Goal: Task Accomplishment & Management: Use online tool/utility

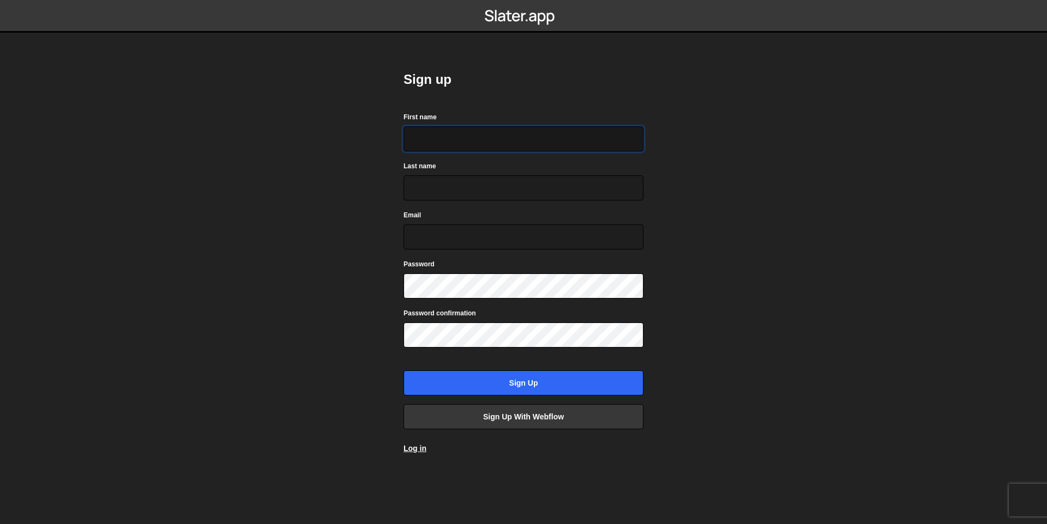
click at [443, 137] on input "First name" at bounding box center [523, 138] width 240 height 25
click at [466, 429] on link "Sign up with Webflow" at bounding box center [523, 417] width 240 height 25
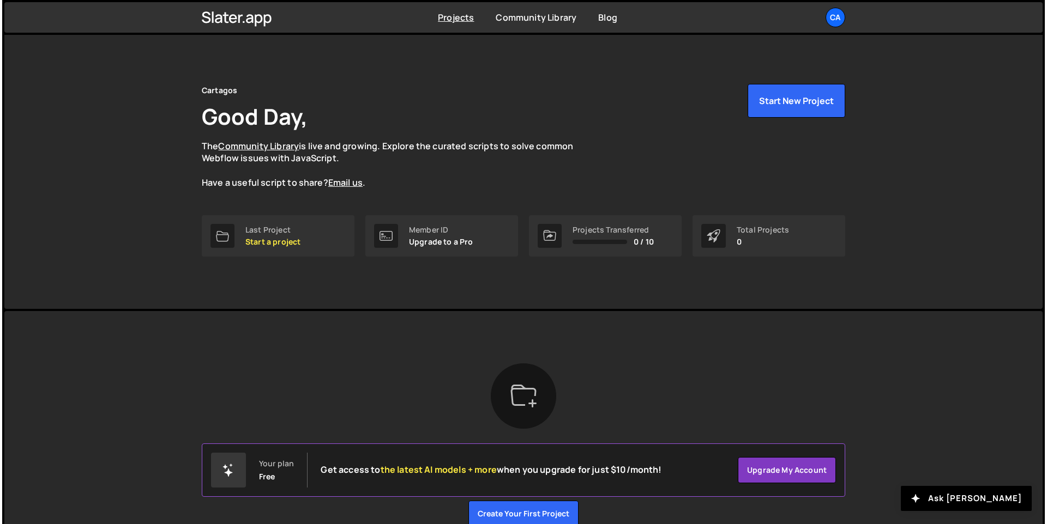
scroll to position [2, 0]
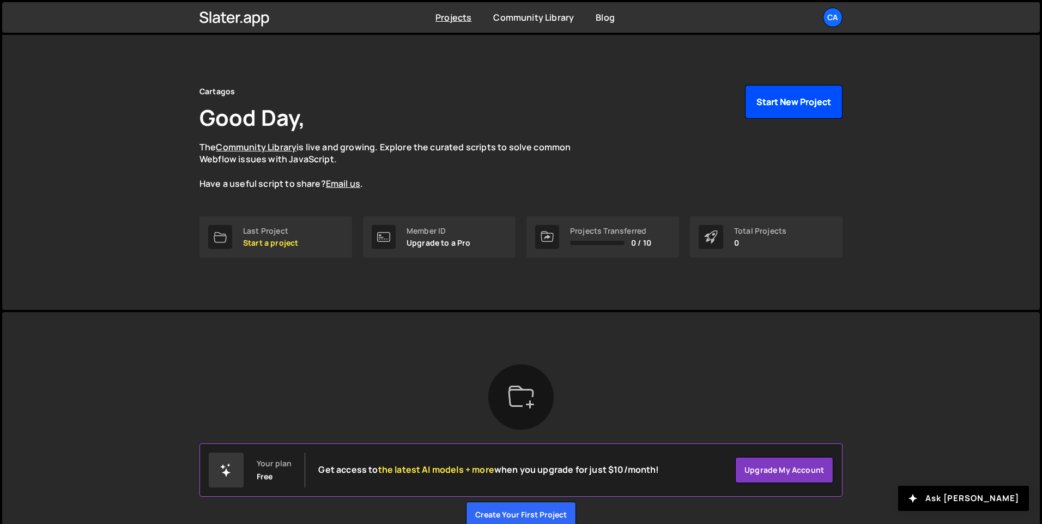
click at [778, 102] on button "Start New Project" at bounding box center [794, 102] width 98 height 34
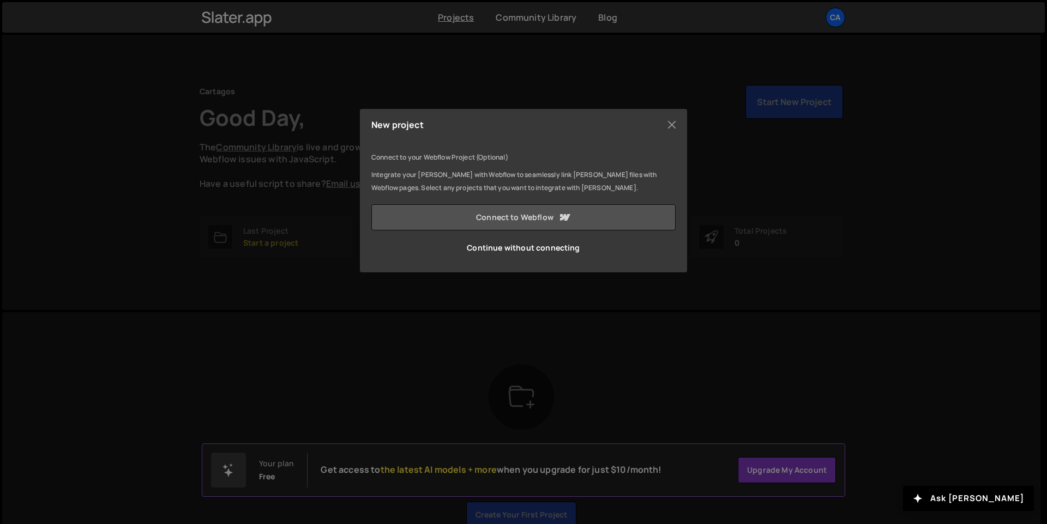
click at [541, 212] on link "Connect to Webflow" at bounding box center [523, 217] width 304 height 26
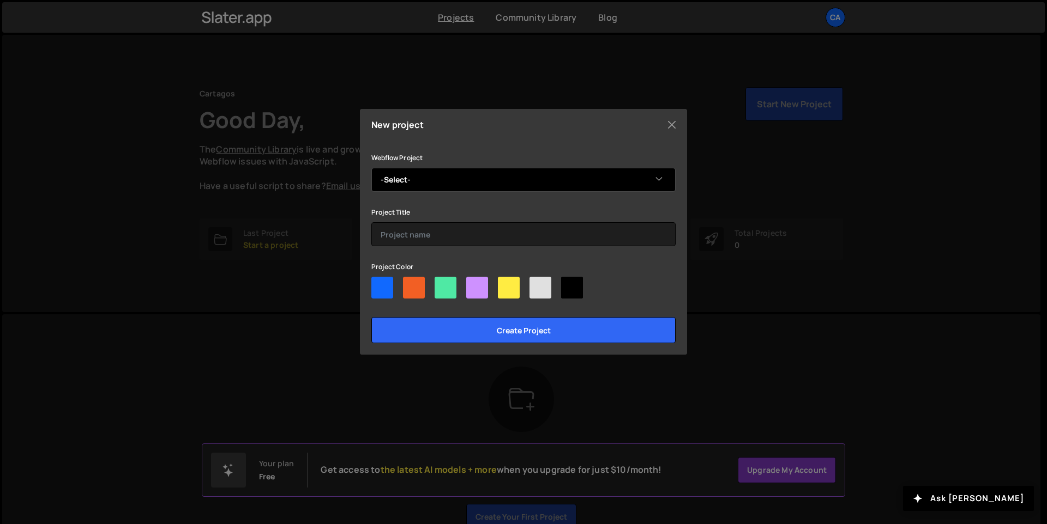
click at [435, 172] on select "-Select- Elva Fonseca" at bounding box center [523, 180] width 304 height 24
select select "685168c873b5130c6215c7e1"
click at [371, 168] on select "-Select- Elva Fonseca" at bounding box center [523, 180] width 304 height 24
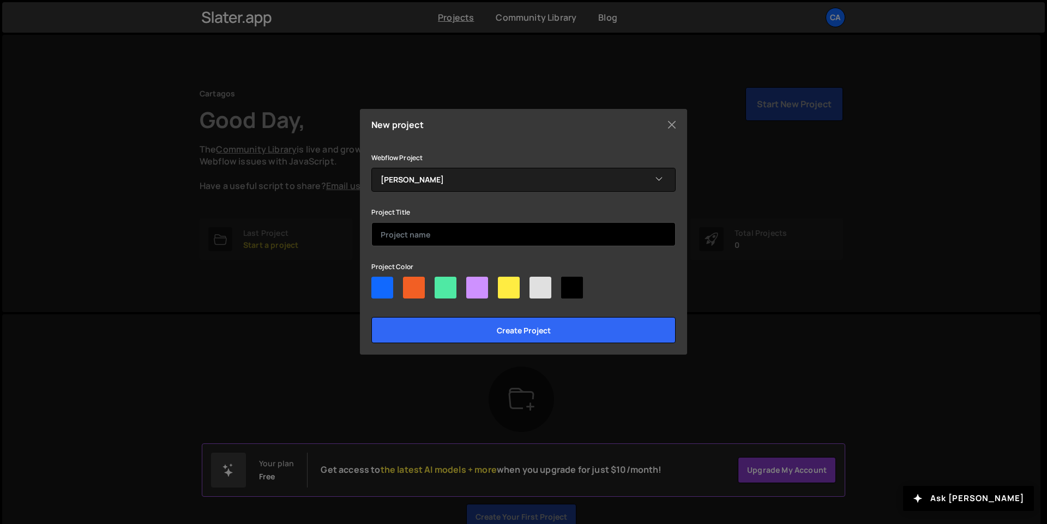
click at [436, 227] on input "text" at bounding box center [523, 234] width 304 height 24
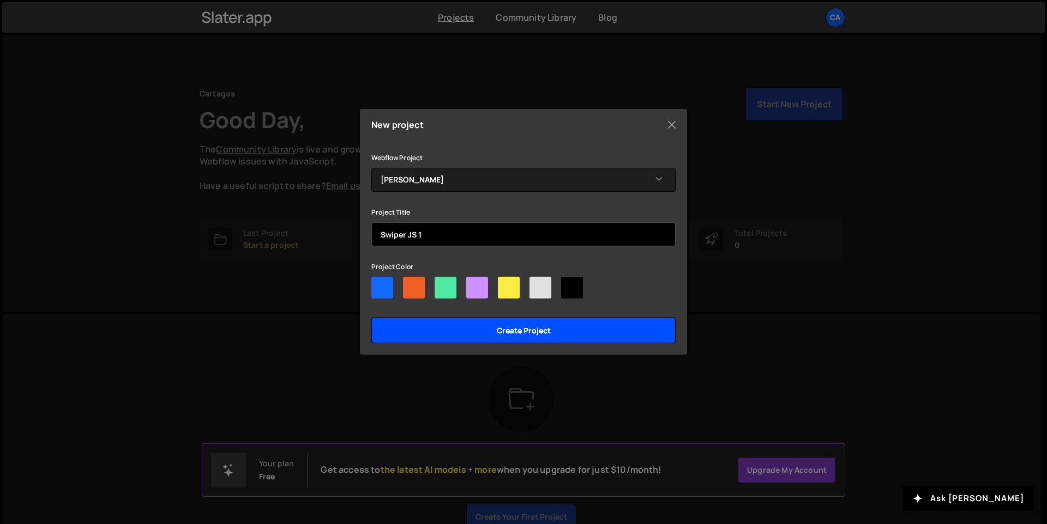
type input "Swiper JS 1"
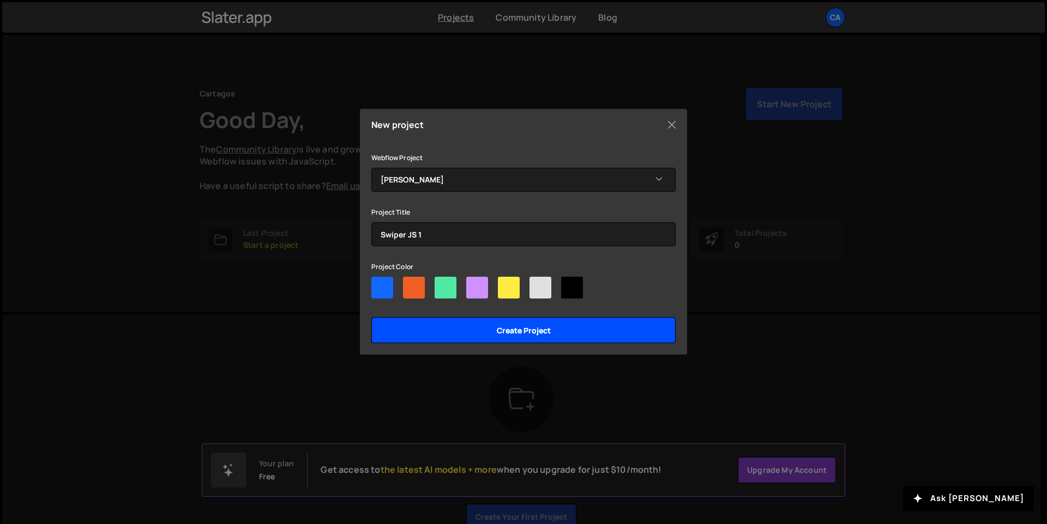
click at [515, 336] on input "Create project" at bounding box center [523, 330] width 304 height 26
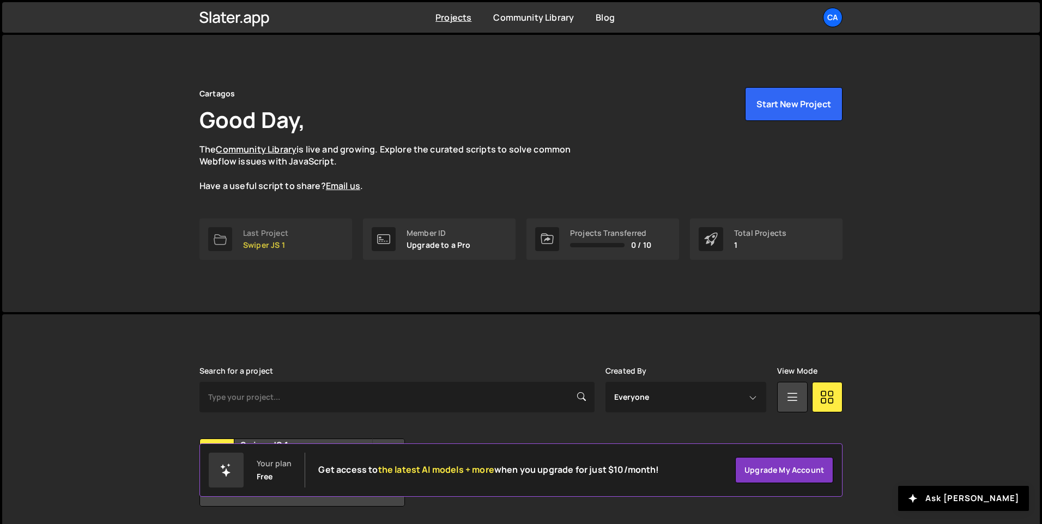
click at [238, 236] on link "Last Project Swiper JS 1" at bounding box center [276, 239] width 153 height 41
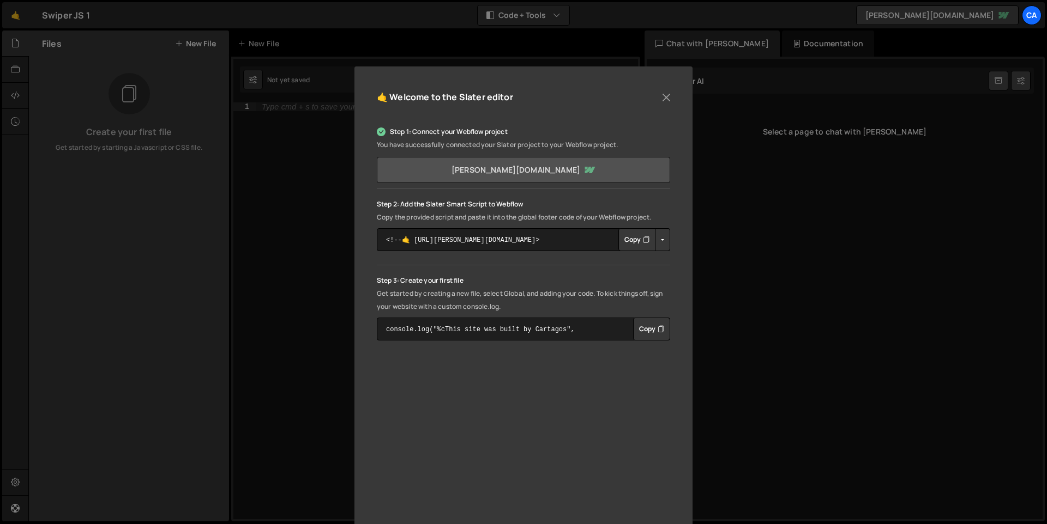
scroll to position [73, 0]
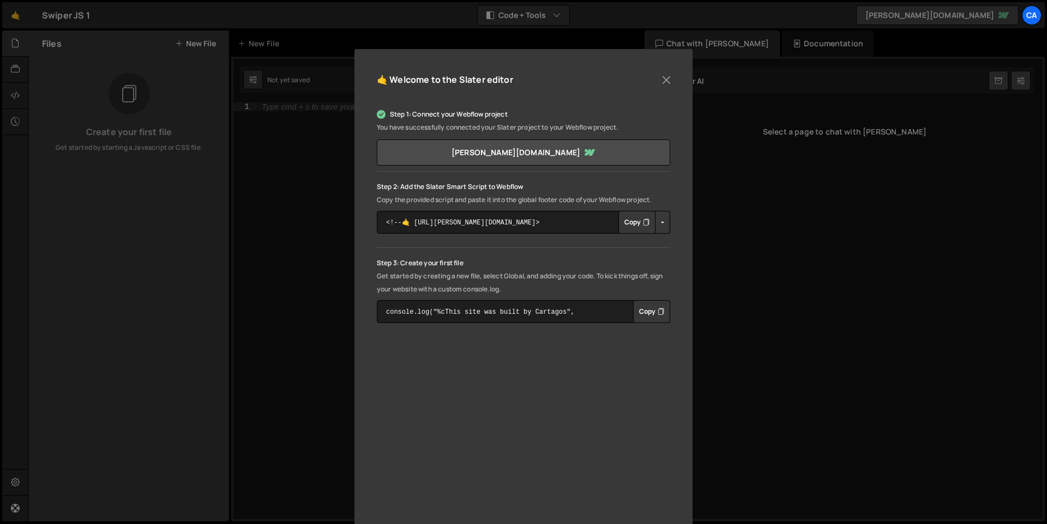
click at [635, 223] on button "Copy" at bounding box center [636, 222] width 37 height 23
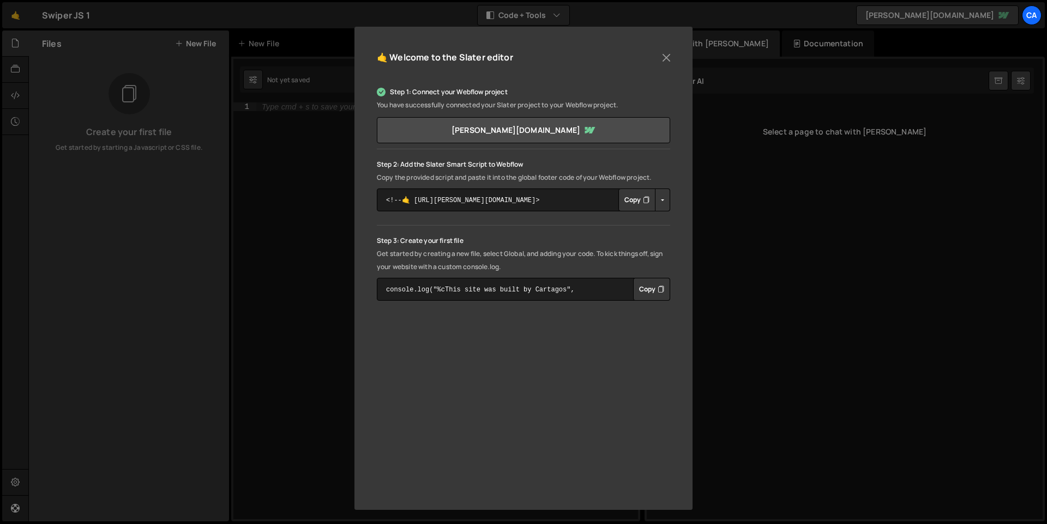
scroll to position [96, 0]
click at [620, 195] on button "Copy" at bounding box center [636, 199] width 37 height 23
click at [524, 313] on div "Step 1: Connect your Webflow project You have successfully connected your [PERS…" at bounding box center [523, 287] width 293 height 422
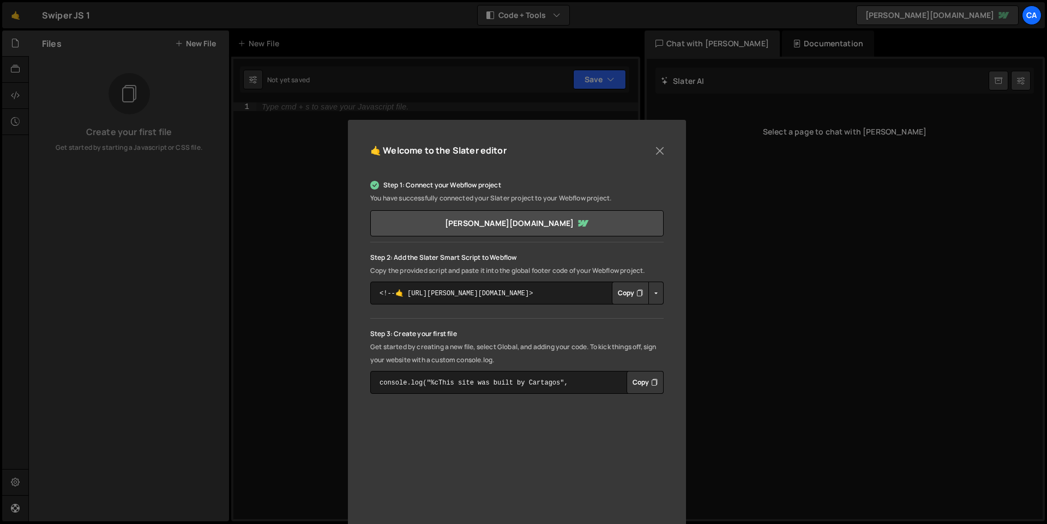
scroll to position [4, 0]
click at [660, 148] on button "Close" at bounding box center [659, 149] width 16 height 16
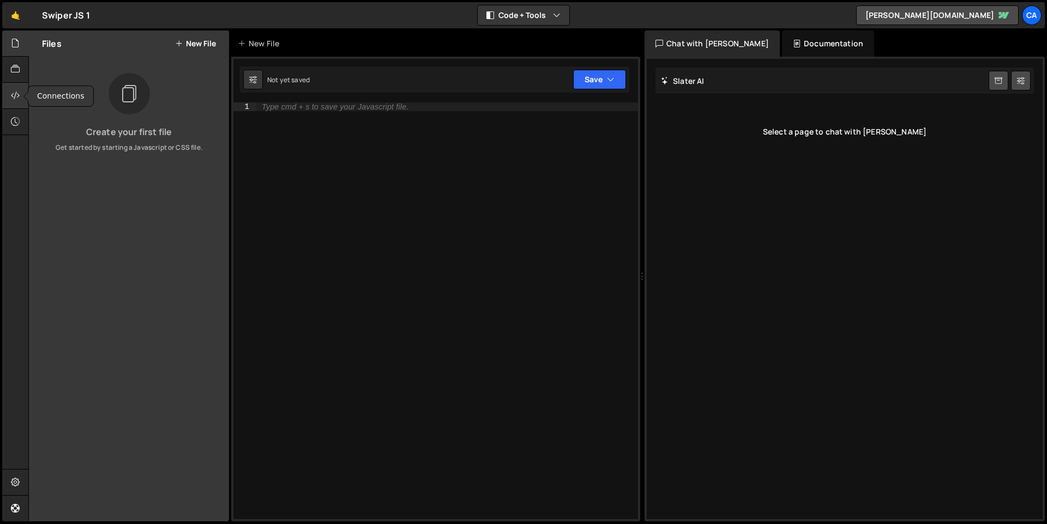
click at [15, 99] on icon at bounding box center [15, 95] width 9 height 12
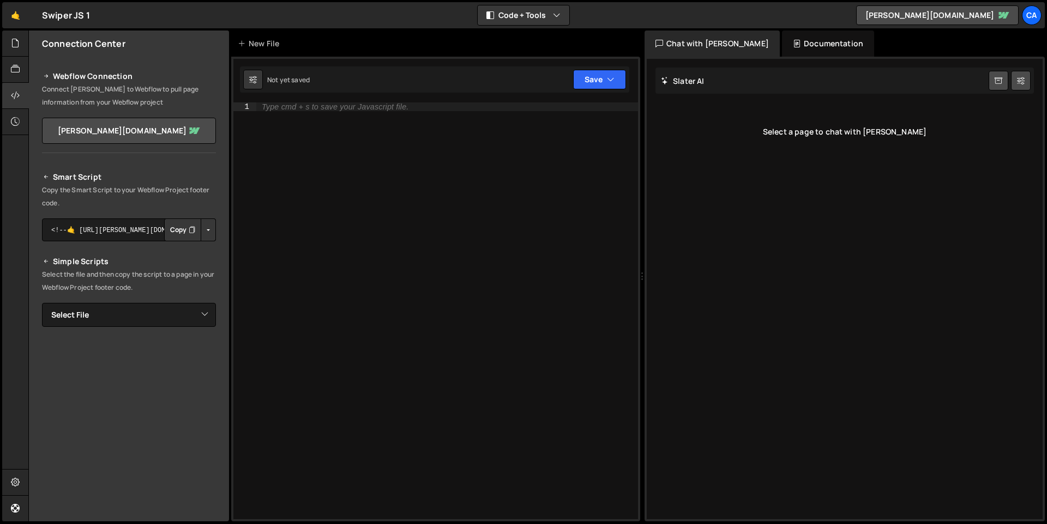
click at [189, 228] on icon "Button group with nested dropdown" at bounding box center [192, 230] width 7 height 11
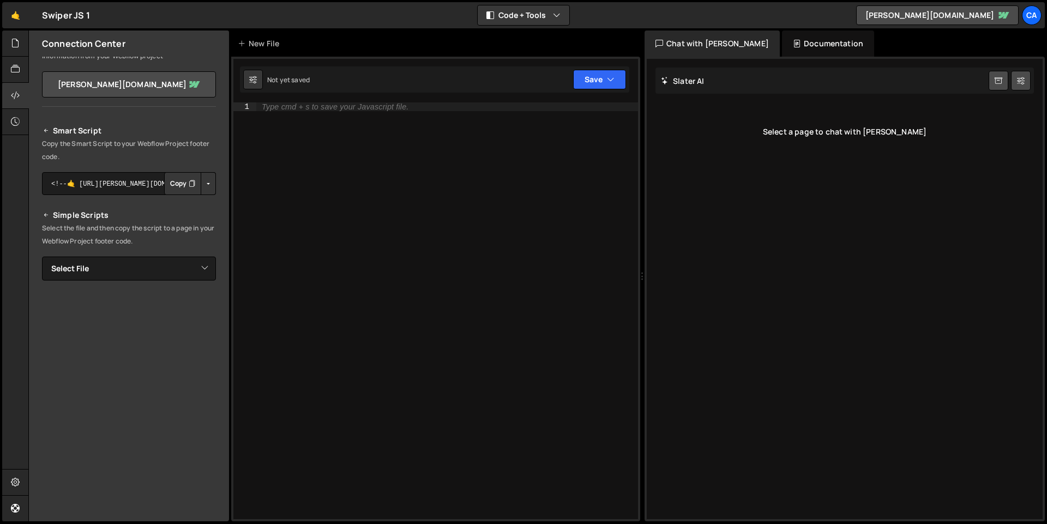
scroll to position [54, 0]
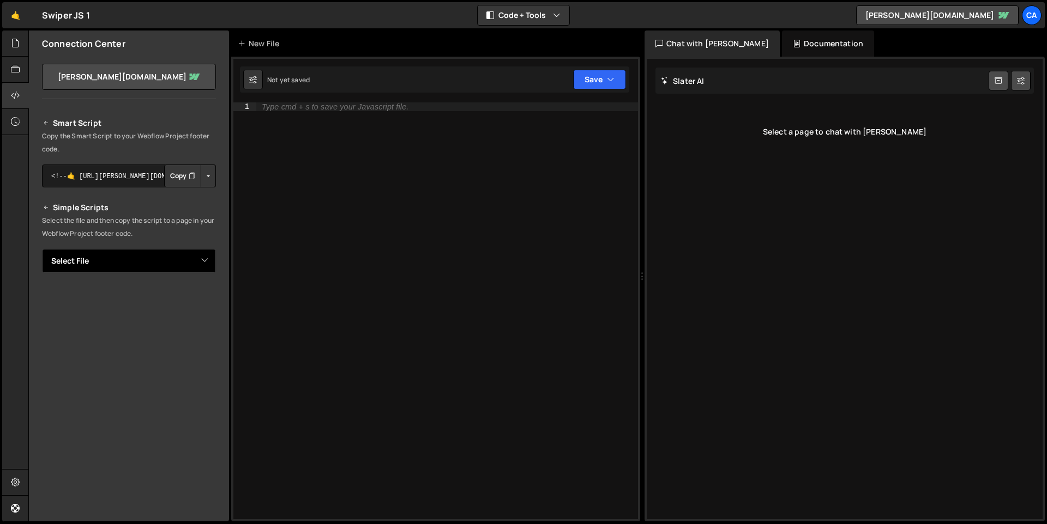
click at [166, 254] on select "Select File" at bounding box center [129, 261] width 174 height 24
click at [42, 249] on select "Select File" at bounding box center [129, 261] width 174 height 24
click at [157, 235] on p "Select the file and then copy the script to a page in your Webflow Project foot…" at bounding box center [129, 227] width 174 height 26
click at [14, 42] on icon at bounding box center [15, 43] width 9 height 12
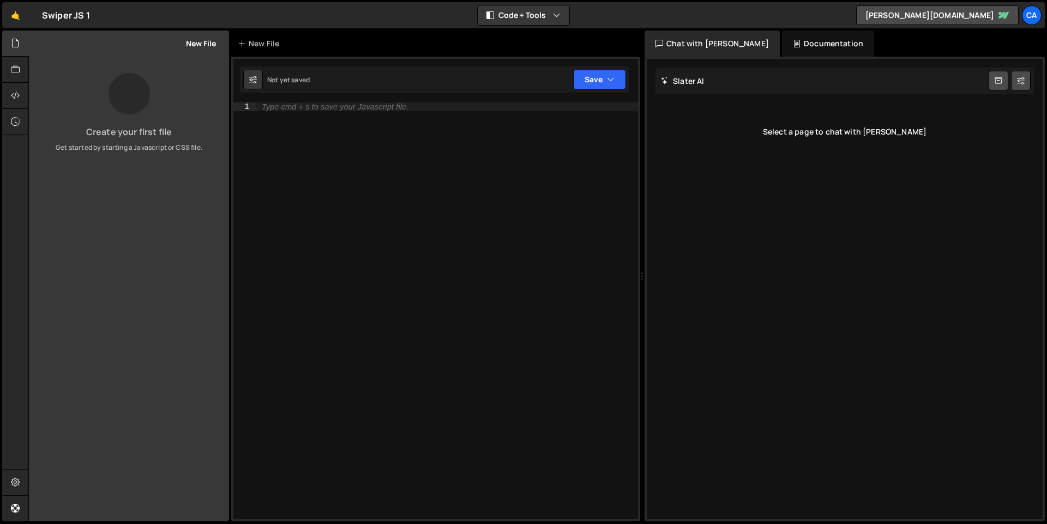
click at [207, 44] on button "New File" at bounding box center [195, 43] width 41 height 9
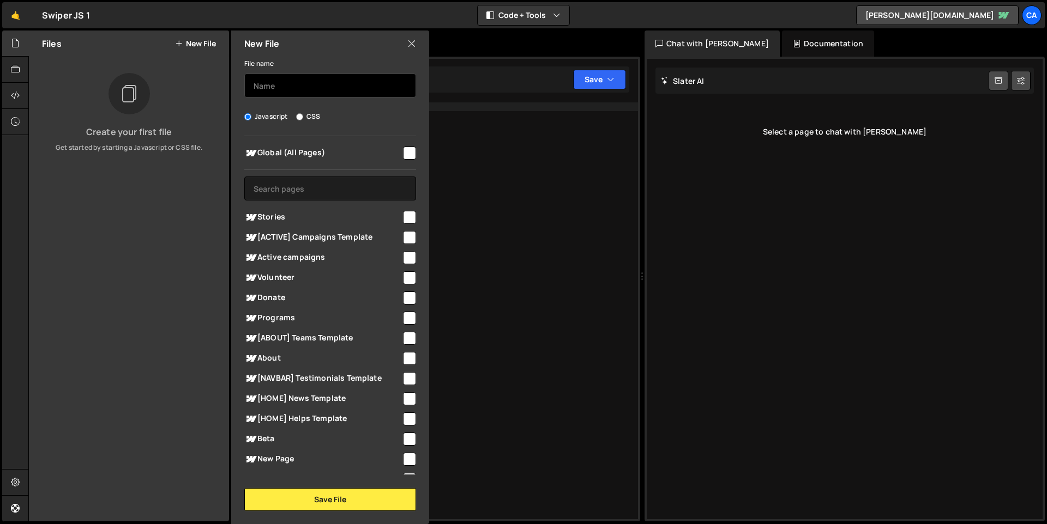
click at [301, 92] on input "text" at bounding box center [330, 86] width 172 height 24
click at [310, 115] on label "CSS" at bounding box center [308, 116] width 24 height 11
click at [303, 115] on input "CSS" at bounding box center [299, 116] width 7 height 7
radio input "true"
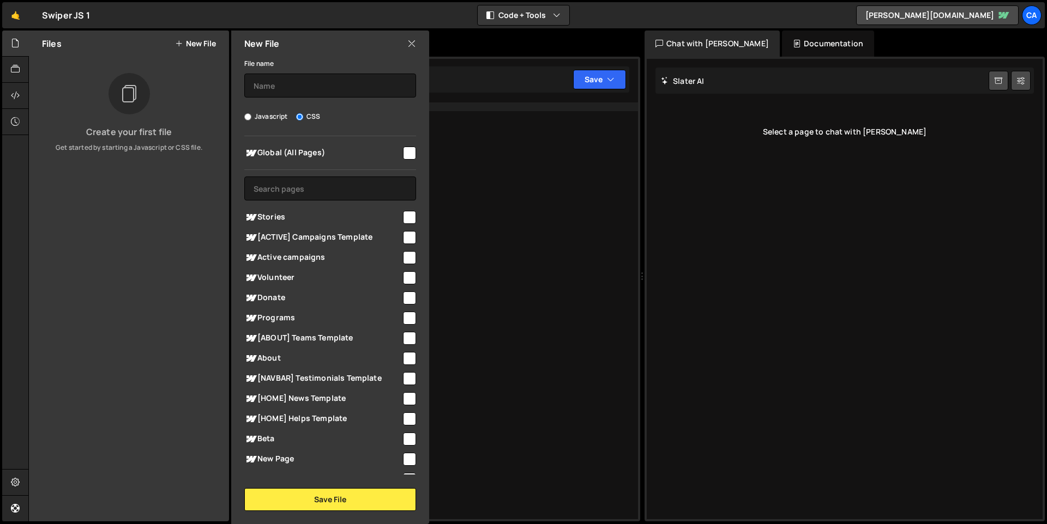
click at [403, 155] on input "checkbox" at bounding box center [409, 153] width 13 height 13
checkbox input "true"
click at [307, 87] on input "text" at bounding box center [330, 86] width 172 height 24
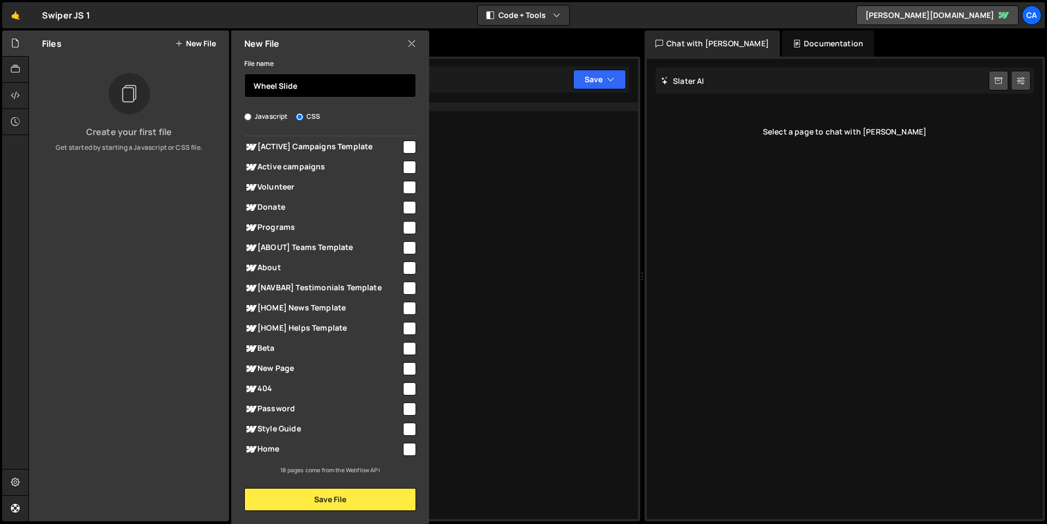
scroll to position [91, 0]
type input "Wheel Slide"
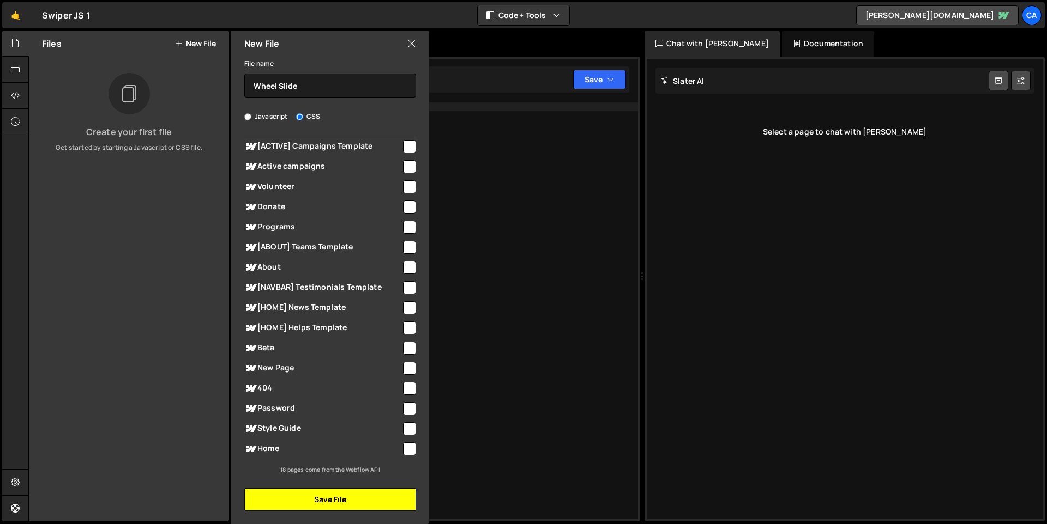
click at [343, 499] on button "Save File" at bounding box center [330, 499] width 172 height 23
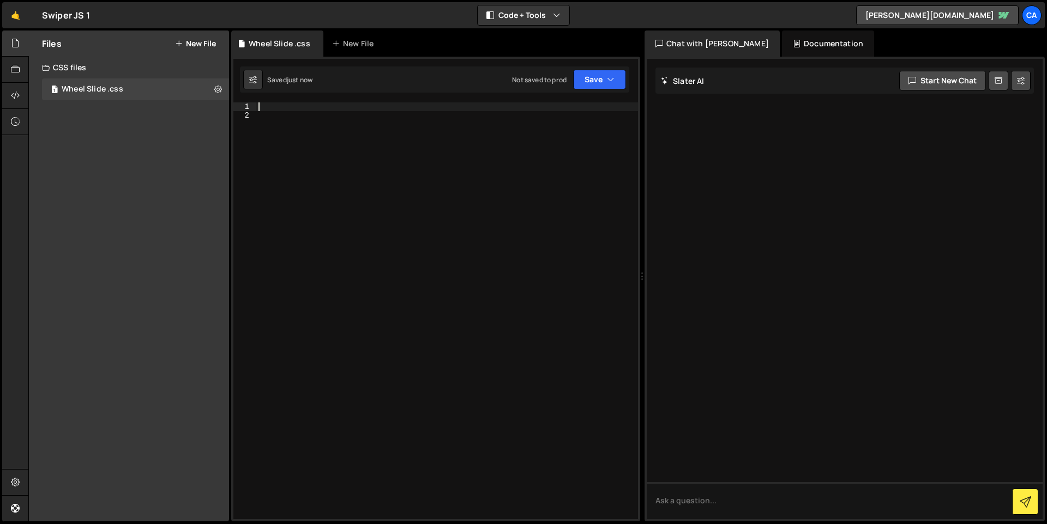
click at [311, 106] on div at bounding box center [447, 319] width 382 height 435
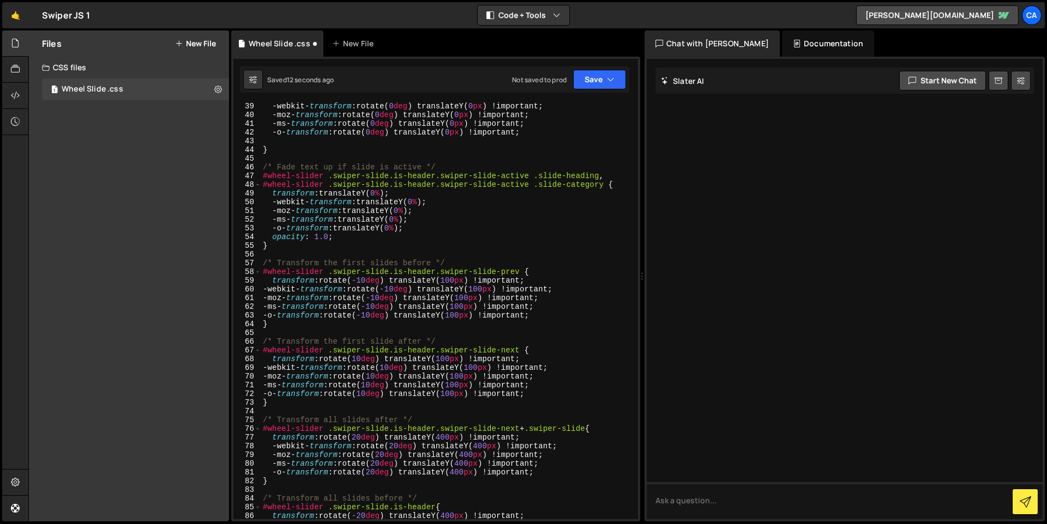
scroll to position [0, 0]
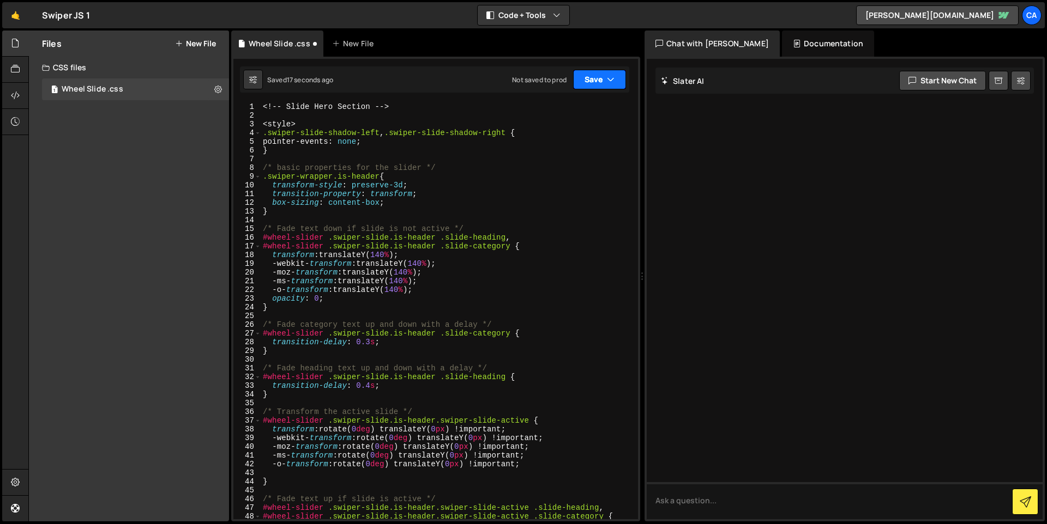
click at [590, 81] on button "Save" at bounding box center [599, 80] width 53 height 20
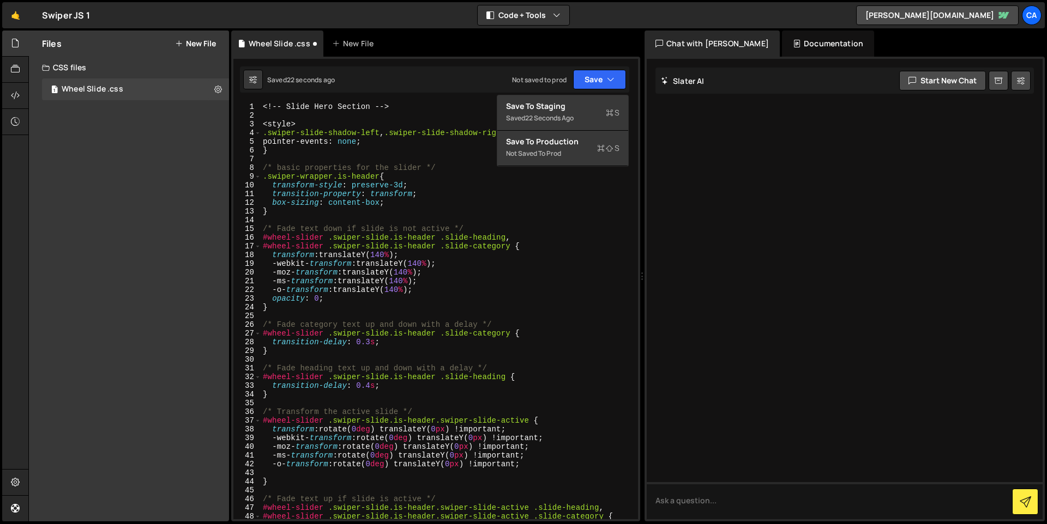
click at [568, 232] on div "<! -- Slide Hero Section -- > < style > .swiper-slide-shadow-left , .swiper-sli…" at bounding box center [447, 319] width 373 height 435
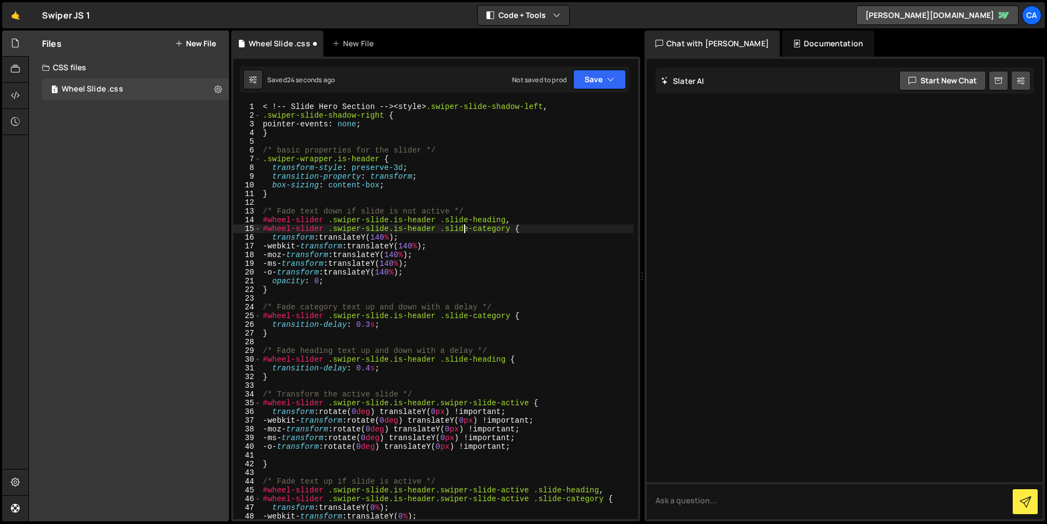
type textarea "#wheel-slider .swiper-slide.is-header .slide-category {"
click at [610, 81] on icon "button" at bounding box center [611, 79] width 8 height 11
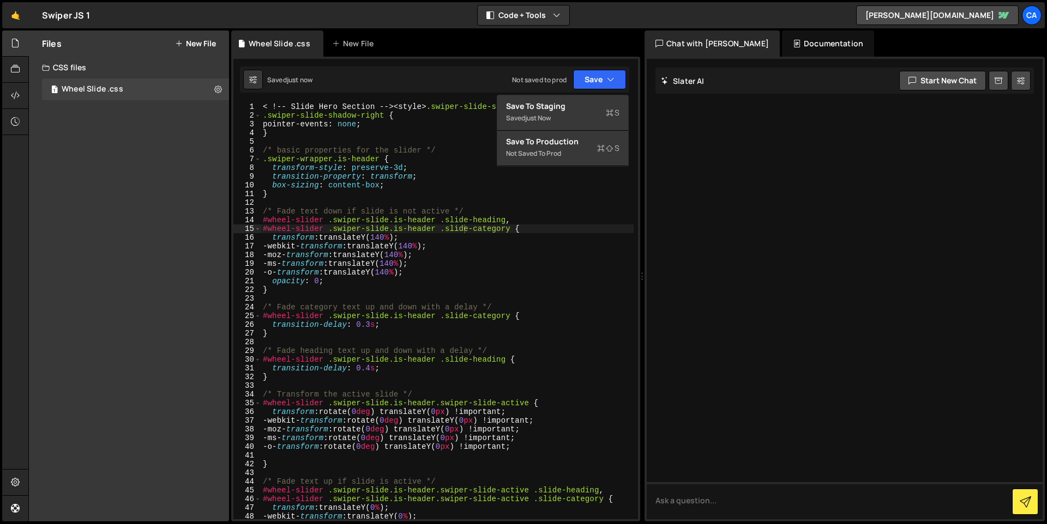
type textarea "-webkit-transform: translateY(140%);"
click at [573, 249] on div "< ! -- Slide Hero Section -- >< style > .swiper-slide-shadow-left , .swiper-sli…" at bounding box center [447, 319] width 373 height 435
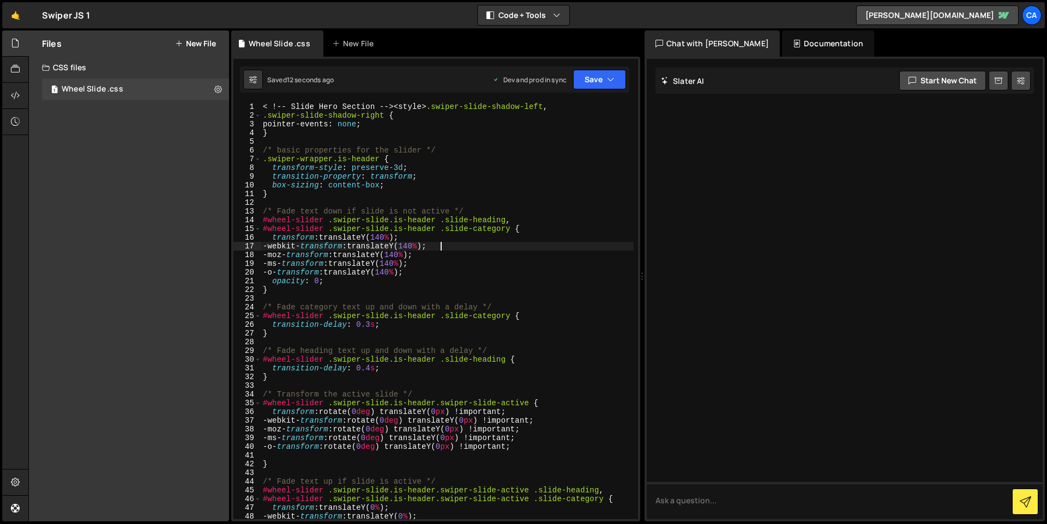
click at [195, 44] on button "New File" at bounding box center [195, 43] width 41 height 9
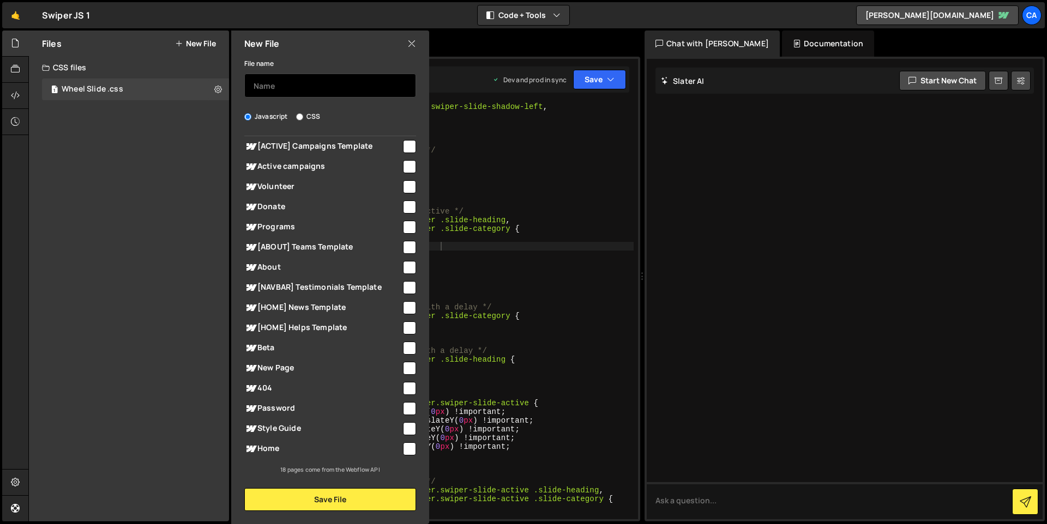
click at [318, 90] on input "text" at bounding box center [330, 86] width 172 height 24
type input "S"
type input "Wheel Slide JS"
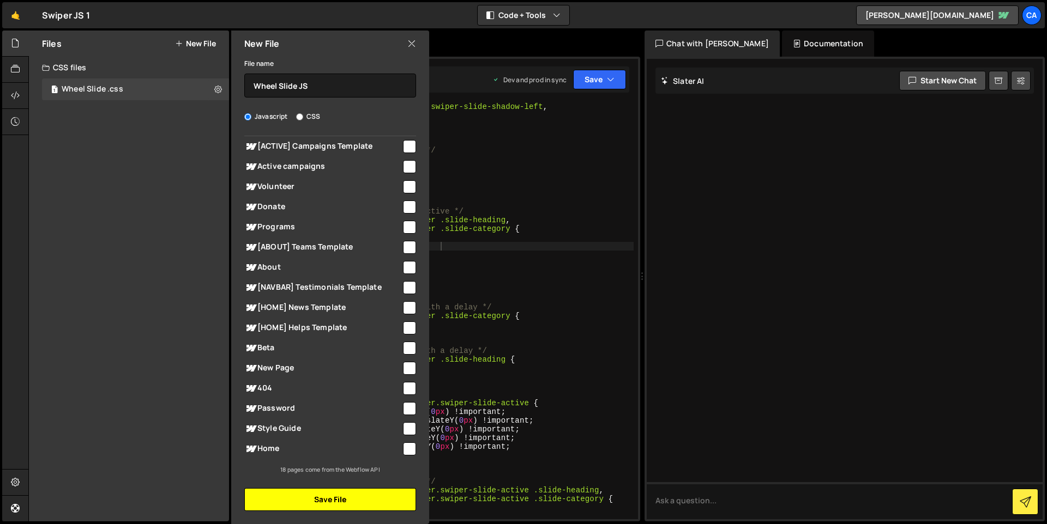
click at [369, 499] on button "Save File" at bounding box center [330, 499] width 172 height 23
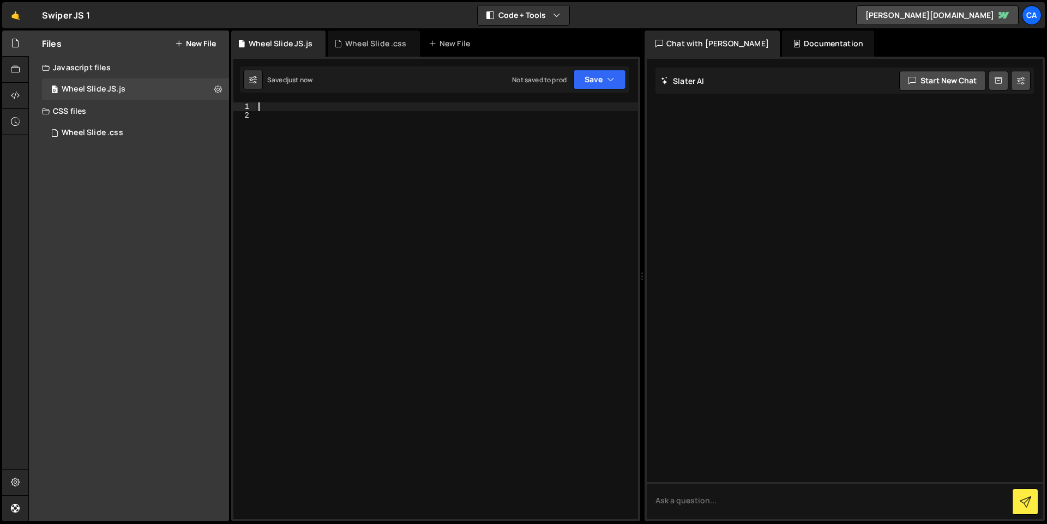
click at [322, 110] on div at bounding box center [447, 319] width 382 height 435
paste textarea "</script>"
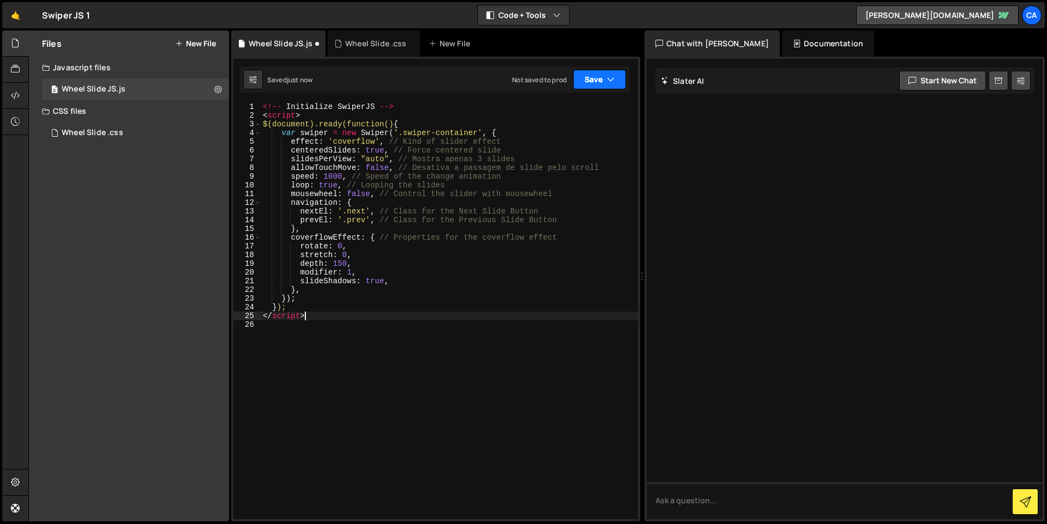
click at [593, 77] on button "Save" at bounding box center [599, 80] width 53 height 20
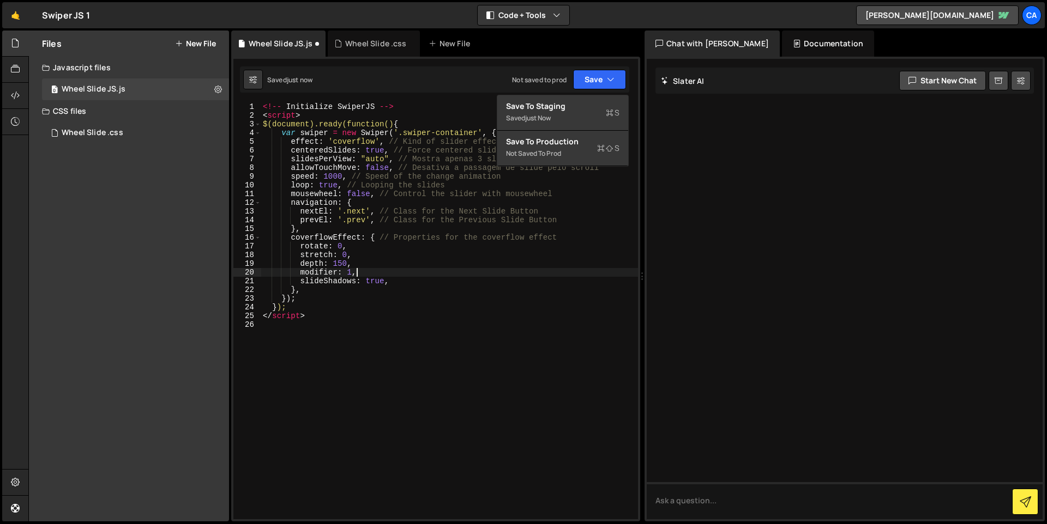
click at [538, 274] on div "<!-- Initialize SwiperJS --> < script > $(document).ready(function() { var swip…" at bounding box center [449, 319] width 377 height 435
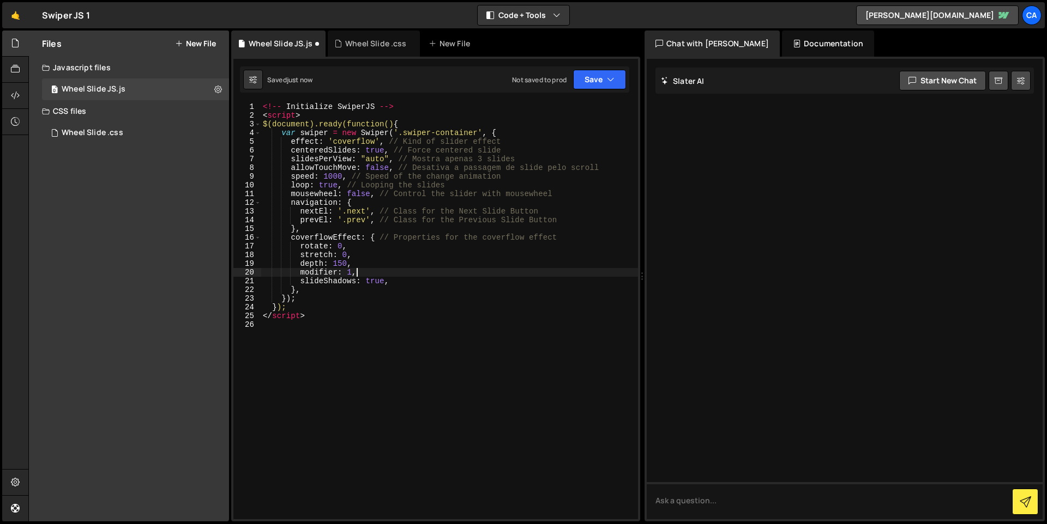
type textarea "depth: 150,"
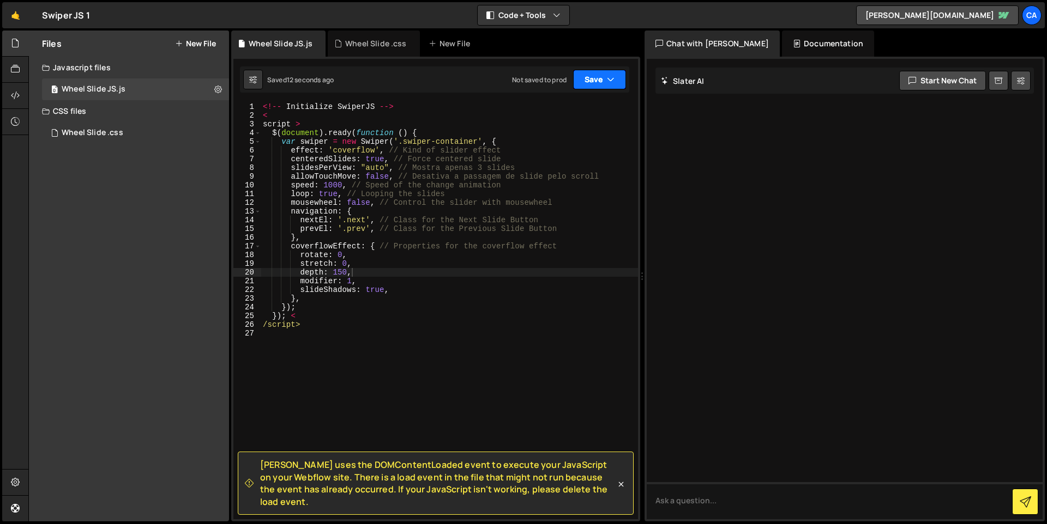
click at [584, 76] on button "Save" at bounding box center [599, 80] width 53 height 20
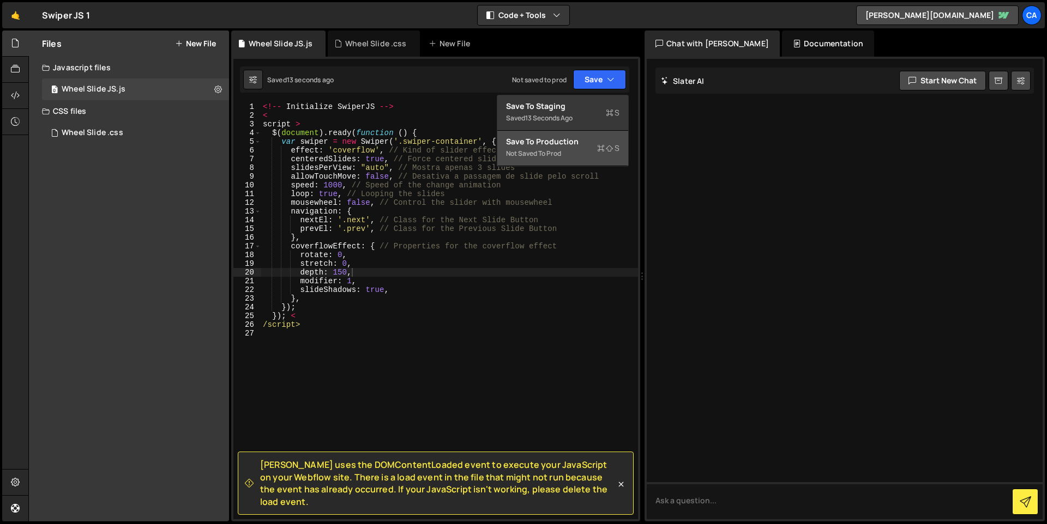
click at [553, 146] on div "Save to Production S" at bounding box center [562, 141] width 113 height 11
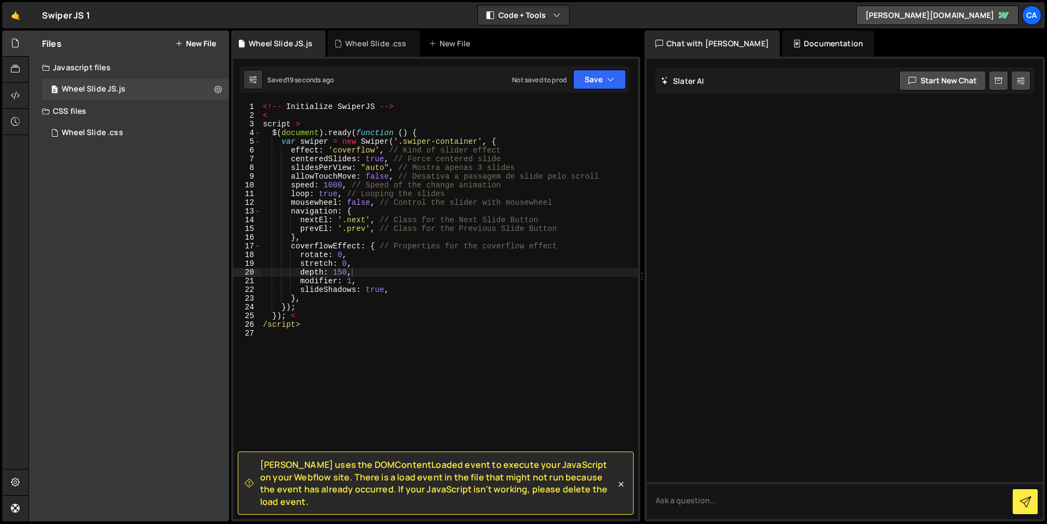
click at [340, 329] on div "<!-- Initialize SwiperJS --> < script > $ ( document ) . ready ( function ( ) {…" at bounding box center [449, 319] width 377 height 435
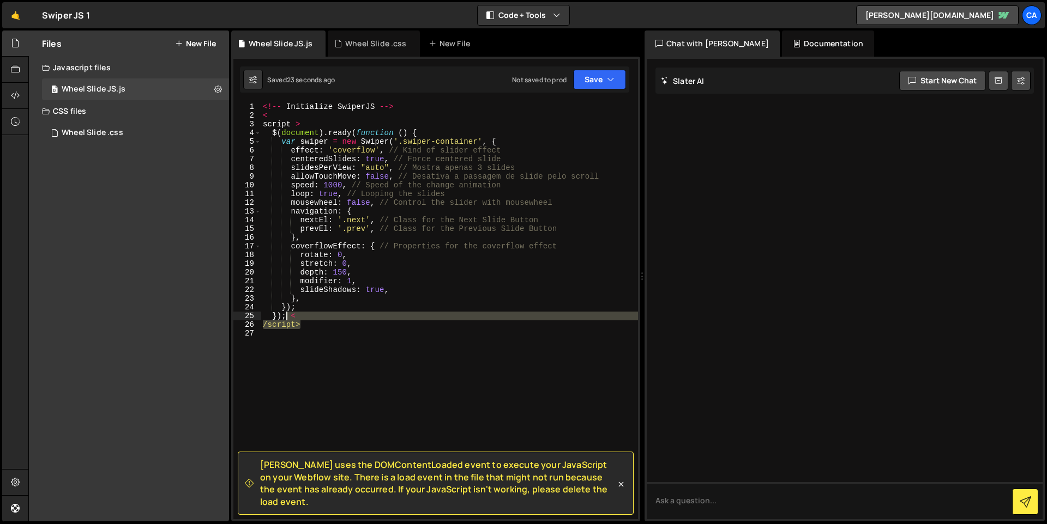
drag, startPoint x: 278, startPoint y: 327, endPoint x: 285, endPoint y: 319, distance: 10.0
click at [285, 319] on div "<!-- Initialize SwiperJS --> < script > $ ( document ) . ready ( function ( ) {…" at bounding box center [449, 319] width 377 height 435
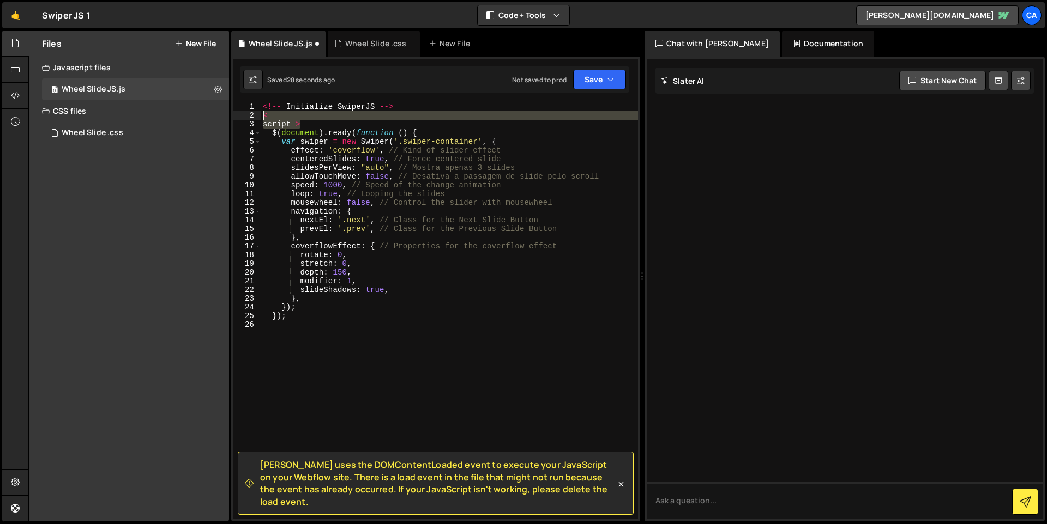
drag, startPoint x: 313, startPoint y: 122, endPoint x: 210, endPoint y: 112, distance: 103.0
click at [210, 112] on div "Files New File Create your first file Get started by starting a Javascript or C…" at bounding box center [537, 277] width 1018 height 492
type textarea "< script >"
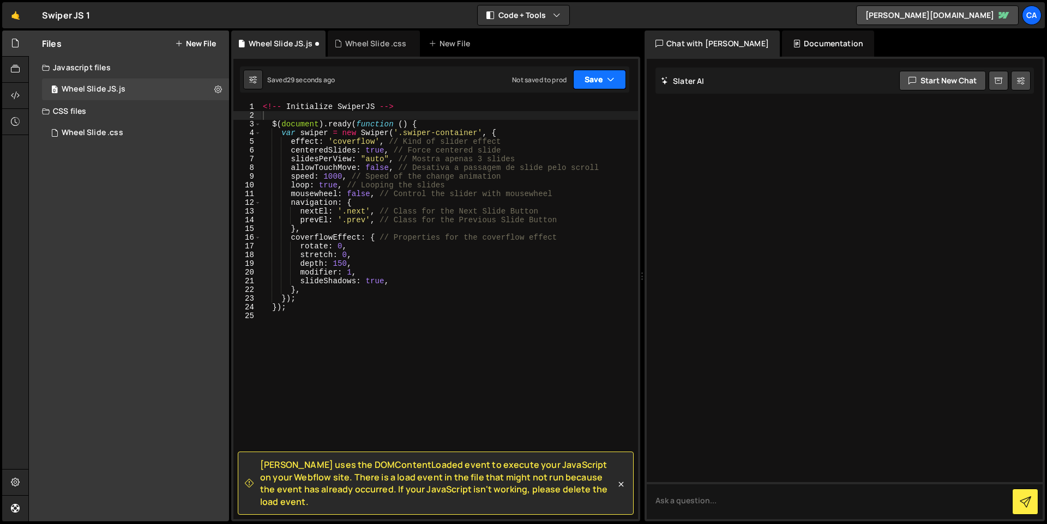
click at [601, 78] on button "Save" at bounding box center [599, 80] width 53 height 20
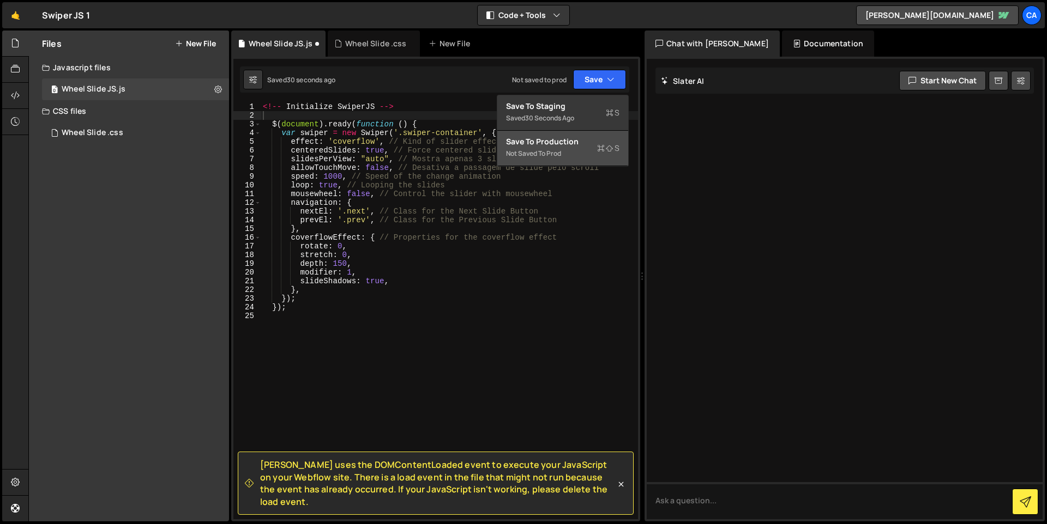
click at [577, 141] on div "Save to Production S" at bounding box center [562, 141] width 113 height 11
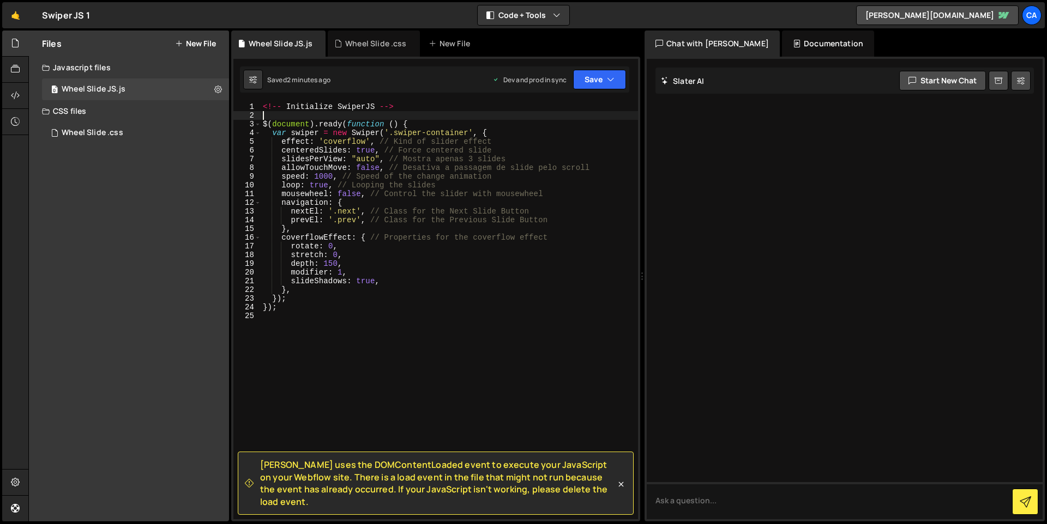
click at [390, 113] on div "<!-- Initialize SwiperJS --> $ ( document ) . ready ( function ( ) { var swiper…" at bounding box center [449, 319] width 377 height 435
paste textarea "<script>"
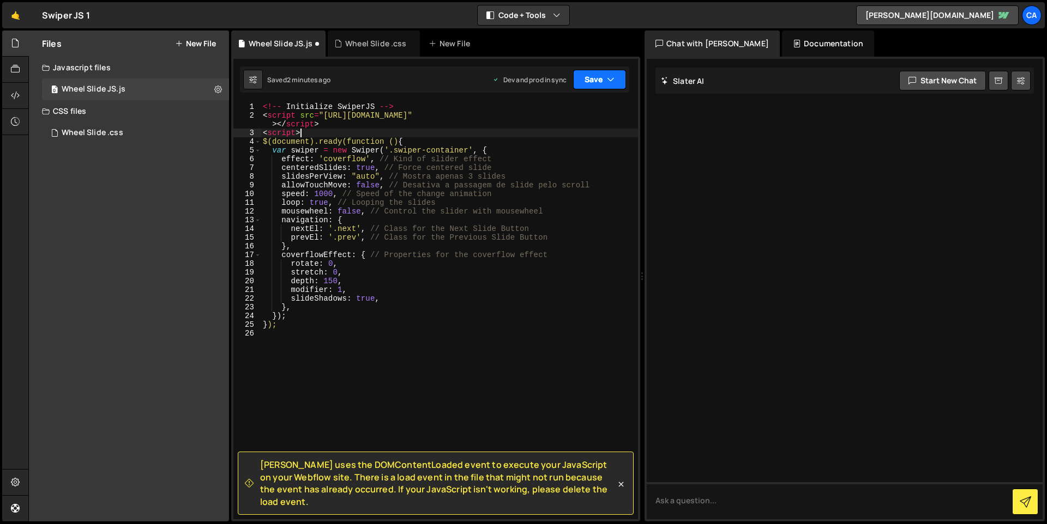
click at [606, 84] on button "Save" at bounding box center [599, 80] width 53 height 20
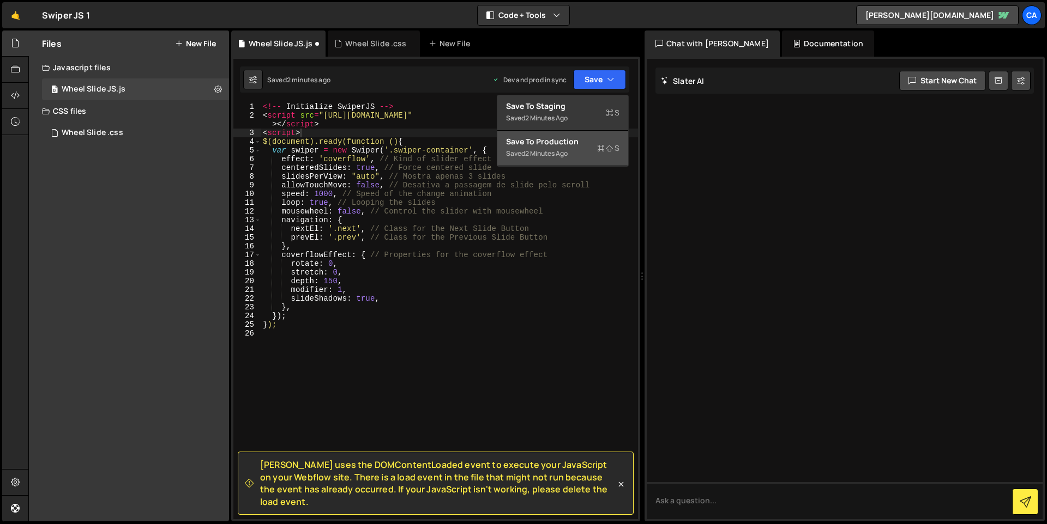
click at [590, 146] on div "Save to Production S" at bounding box center [562, 141] width 113 height 11
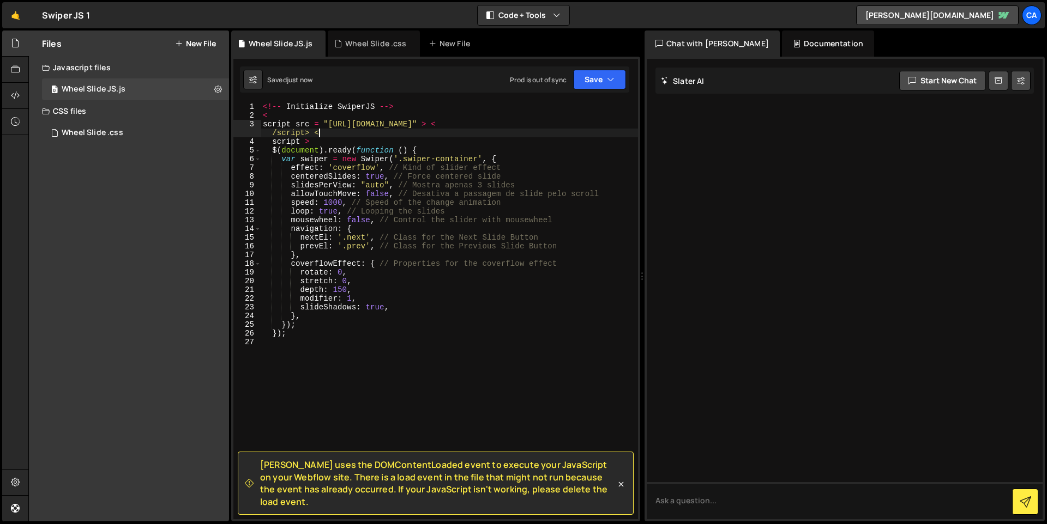
click at [369, 131] on div "<!-- Initialize SwiperJS --> < script src = "[URL][DOMAIN_NAME]" > < /script> <…" at bounding box center [449, 319] width 377 height 435
drag, startPoint x: 297, startPoint y: 124, endPoint x: 259, endPoint y: 119, distance: 37.9
click at [259, 119] on div "script src = "[URL][DOMAIN_NAME]" > < /script> < 1 2 3 4 5 6 7 8 9 10 11 12 13 …" at bounding box center [435, 310] width 405 height 417
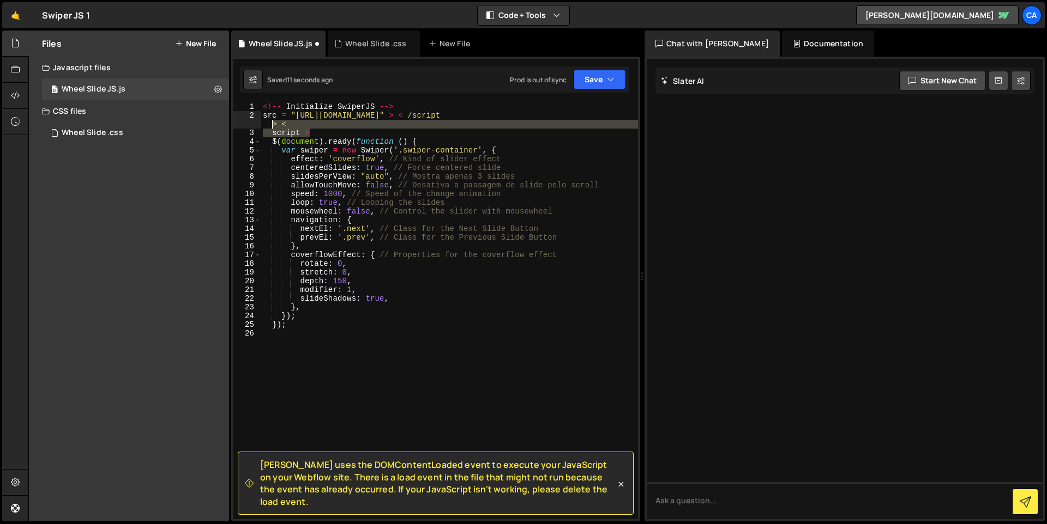
drag, startPoint x: 323, startPoint y: 134, endPoint x: 243, endPoint y: 125, distance: 80.6
click at [243, 125] on div "src = "[URL][DOMAIN_NAME]" > < /script> < 1 2 3 4 5 6 7 8 9 10 11 12 13 14 15 1…" at bounding box center [435, 310] width 405 height 417
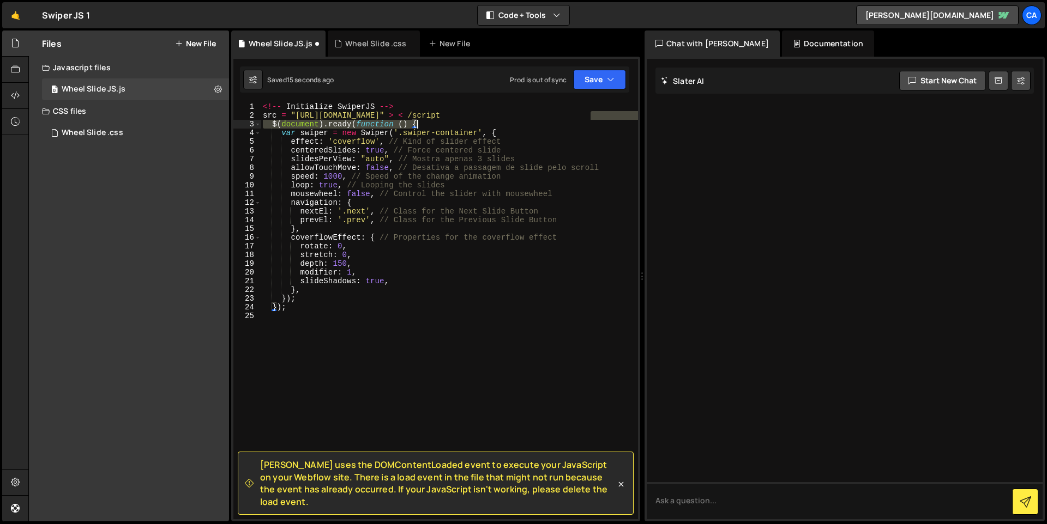
drag, startPoint x: 589, startPoint y: 116, endPoint x: 621, endPoint y: 128, distance: 33.8
click at [621, 128] on div "<!-- Initialize SwiperJS --> src = "[URL][DOMAIN_NAME]" > < /script $ ( documen…" at bounding box center [449, 319] width 377 height 435
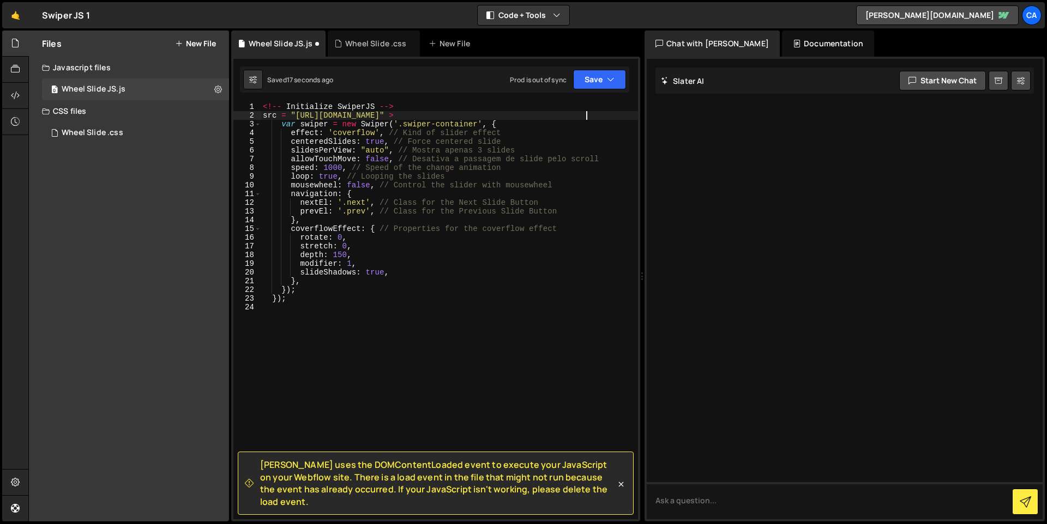
type textarea "src = "[URL][DOMAIN_NAME]""
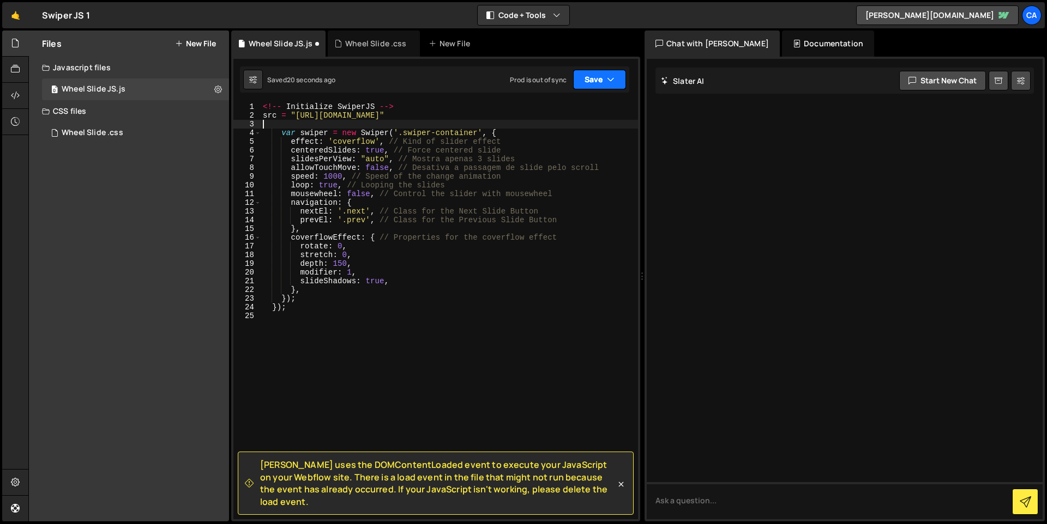
click at [587, 80] on button "Save" at bounding box center [599, 80] width 53 height 20
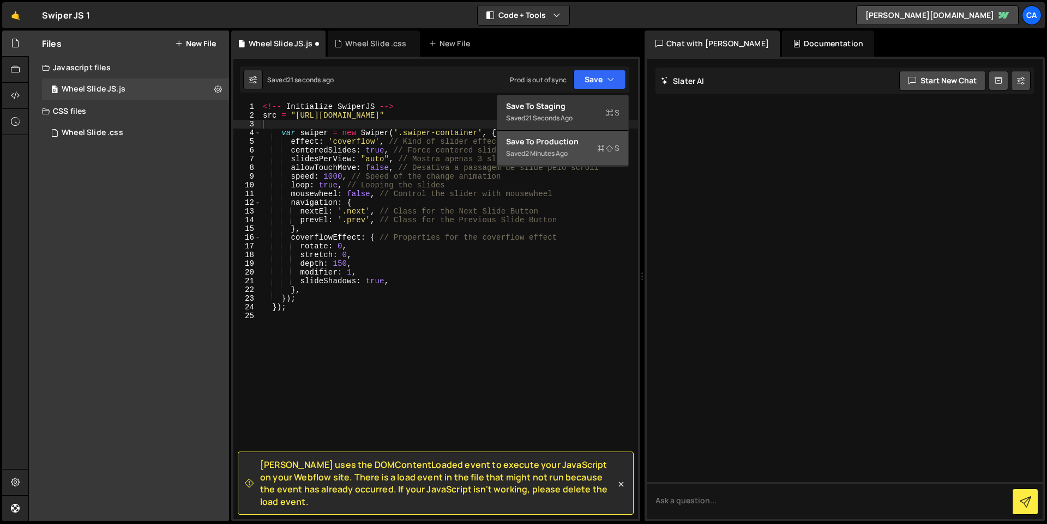
click at [568, 153] on div "2 minutes ago" at bounding box center [546, 153] width 43 height 9
